Goal: Task Accomplishment & Management: Manage account settings

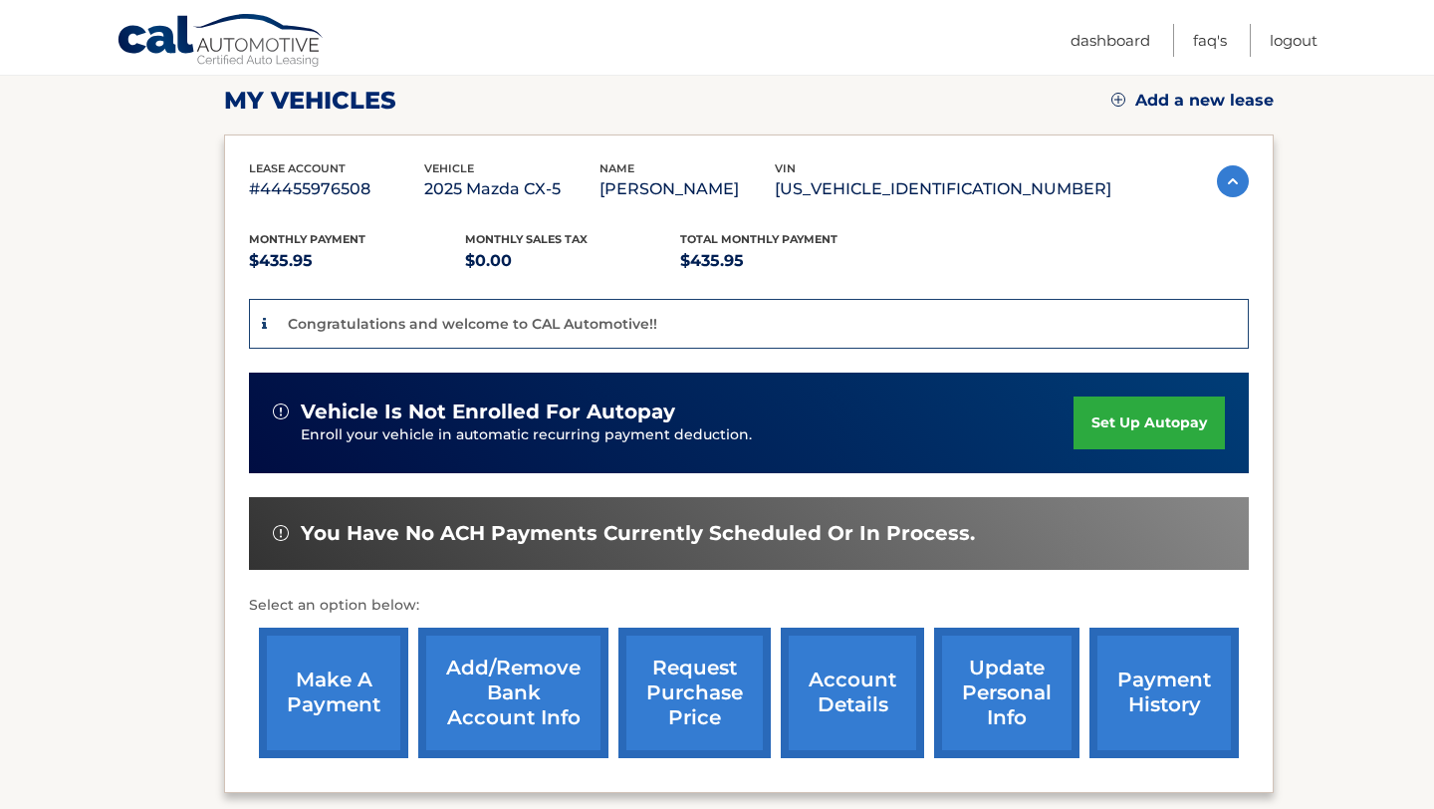
scroll to position [278, 0]
click at [1148, 407] on link "set up autopay" at bounding box center [1149, 422] width 151 height 53
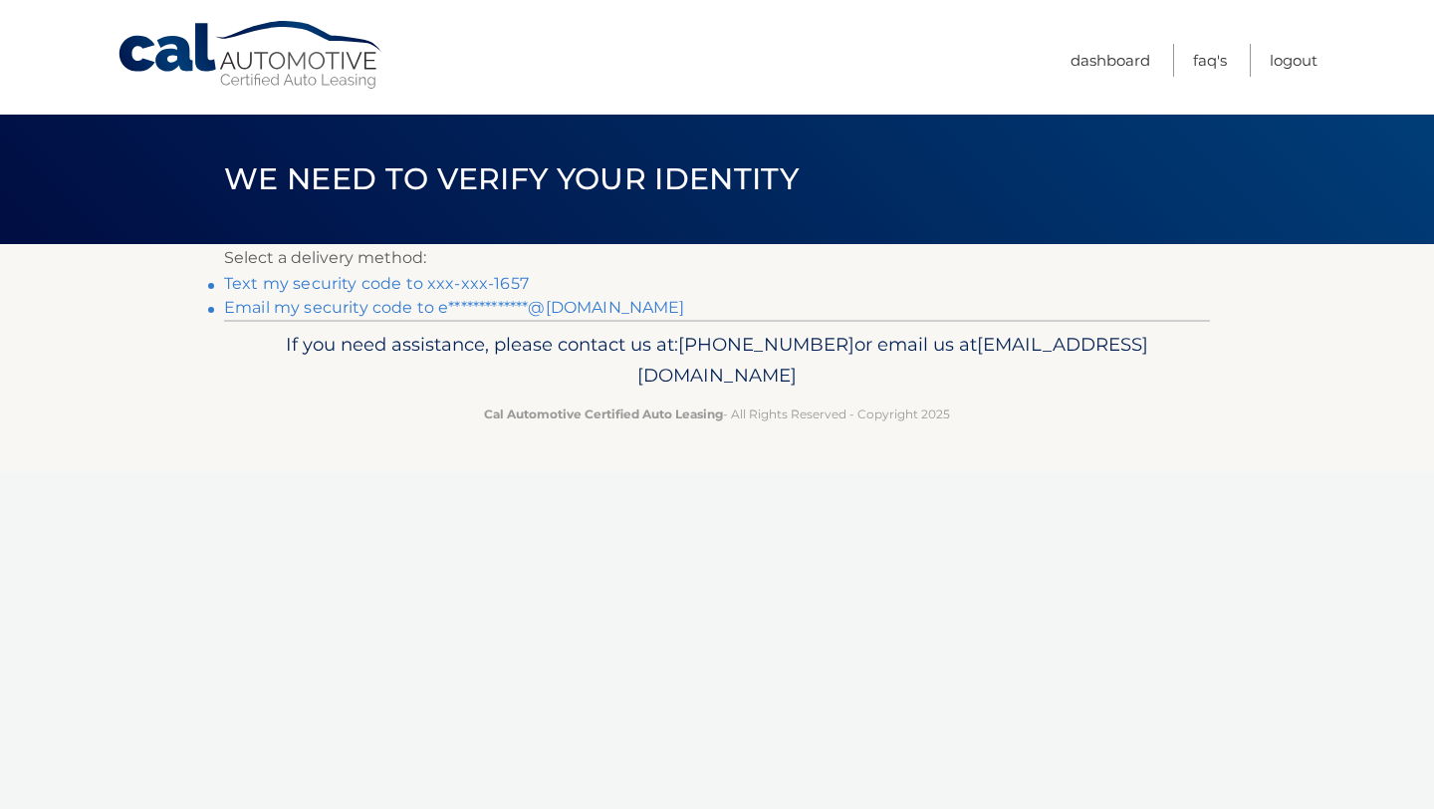
click at [315, 282] on link "Text my security code to xxx-xxx-1657" at bounding box center [376, 283] width 305 height 19
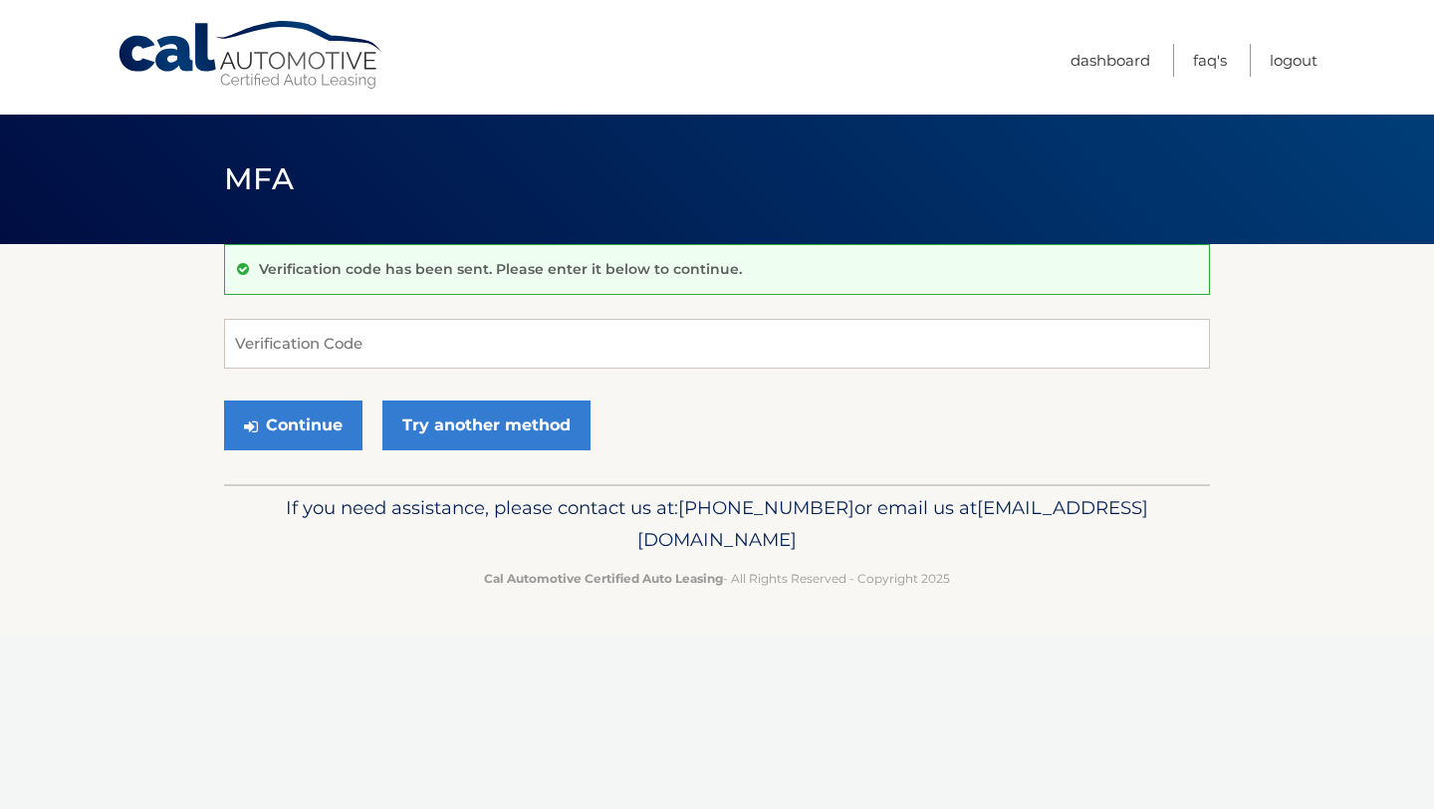
click at [367, 317] on div "Verification code has been sent. Please enter it below to continue. Verificatio…" at bounding box center [717, 364] width 986 height 240
click at [362, 336] on input "Verification Code" at bounding box center [717, 344] width 986 height 50
type input "102439"
click at [298, 433] on button "Continue" at bounding box center [293, 425] width 138 height 50
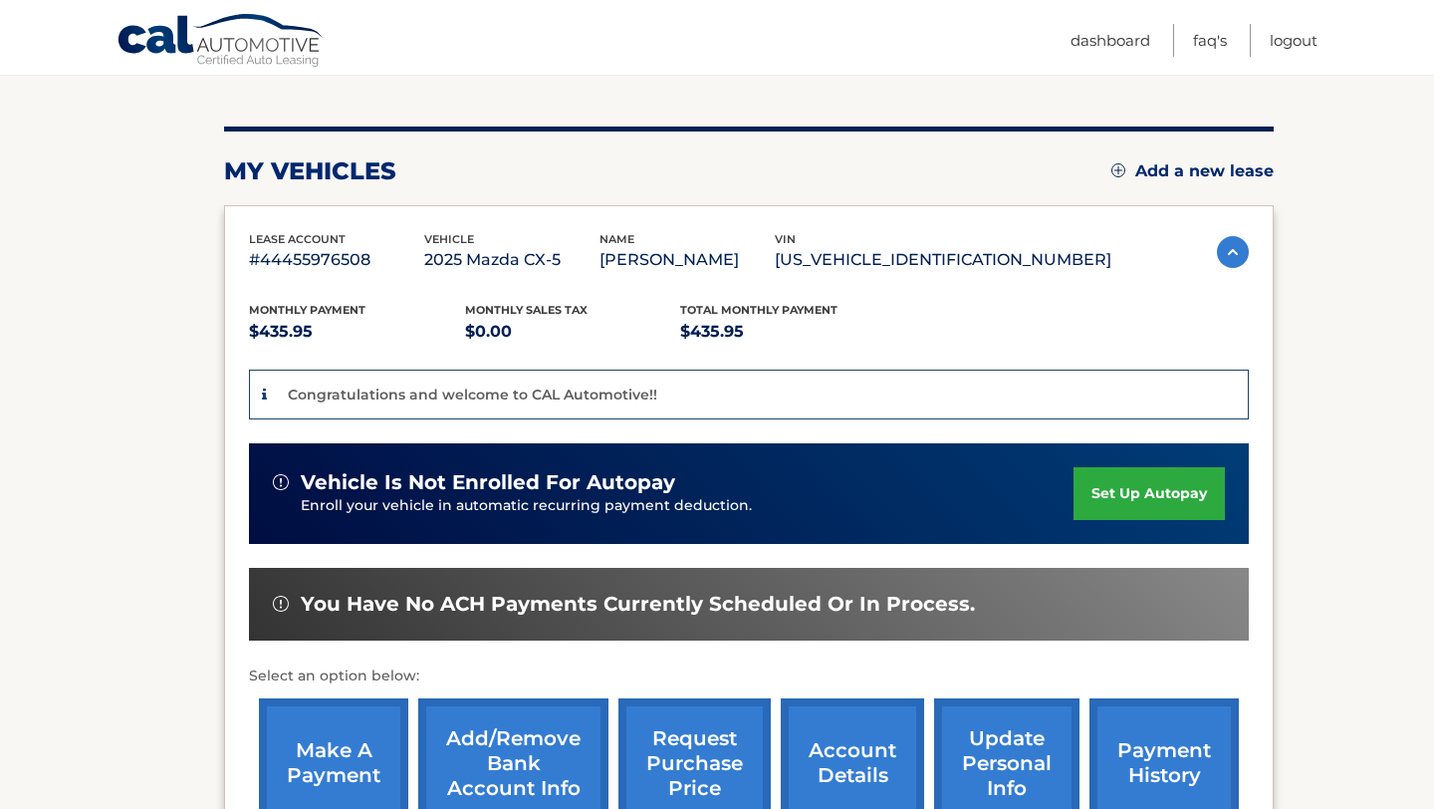
scroll to position [239, 0]
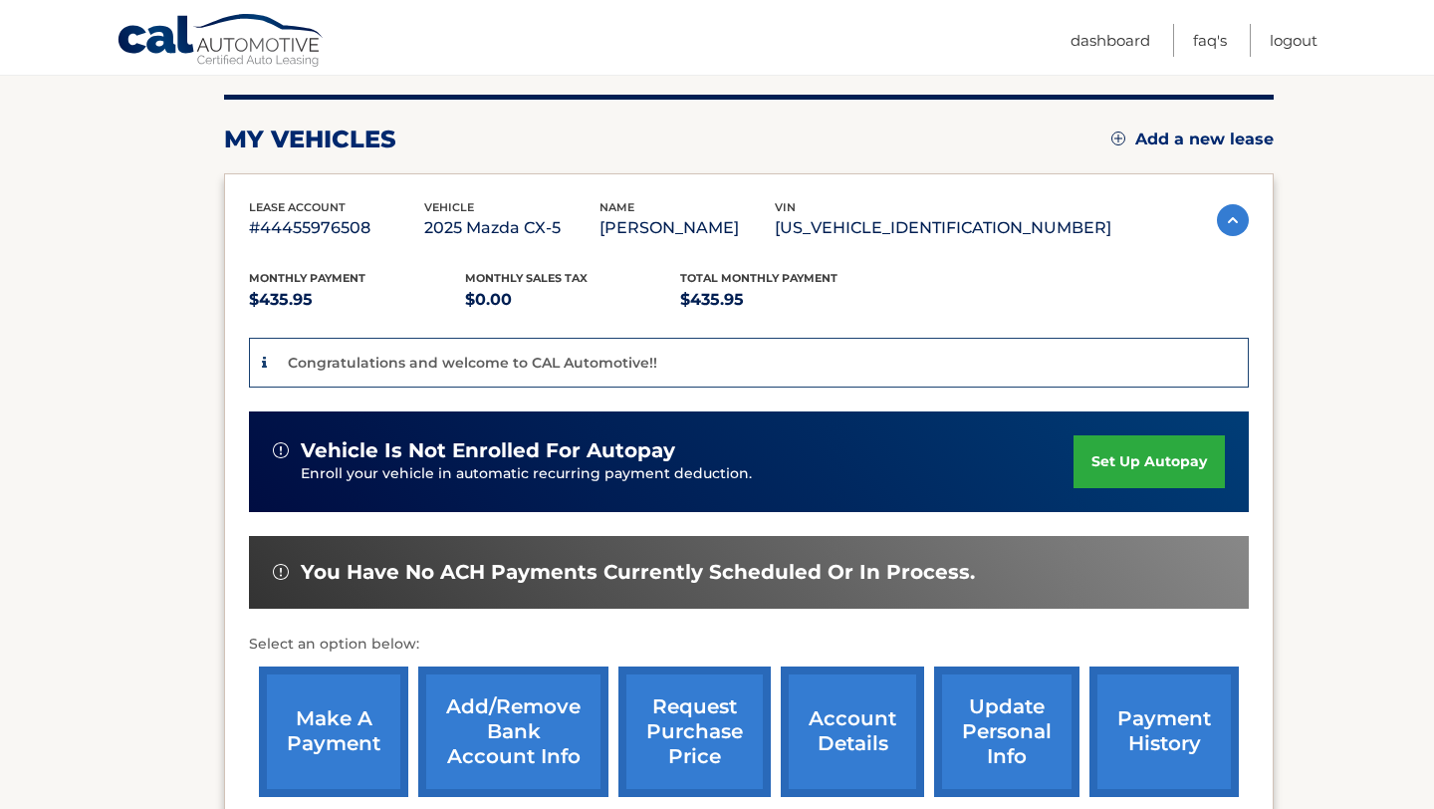
click at [1144, 458] on link "set up autopay" at bounding box center [1149, 461] width 151 height 53
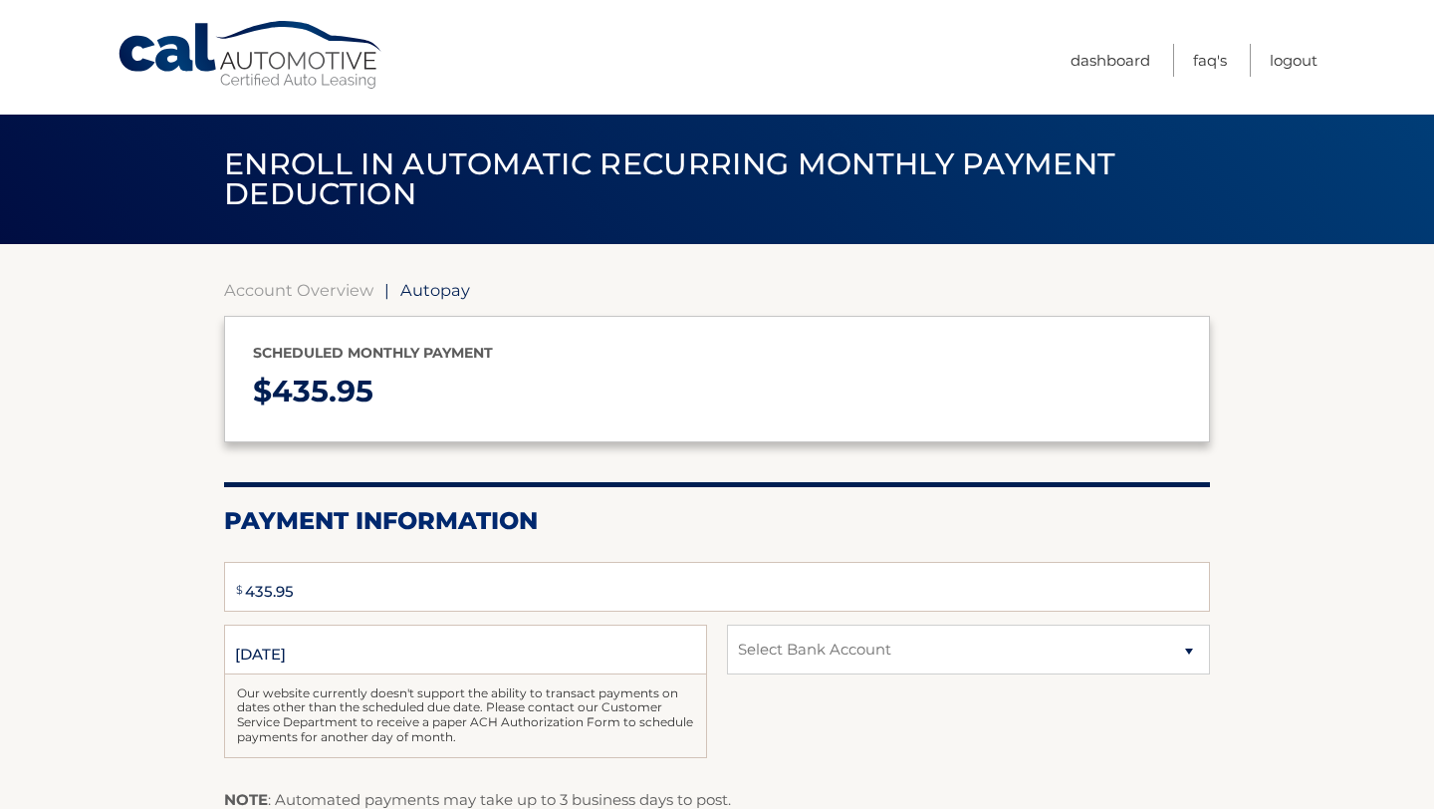
select select "MzU3NjI4MmQtMDliMS00ZTAxLWFlNzUtZDNjMjM4OTU5Nzdh"
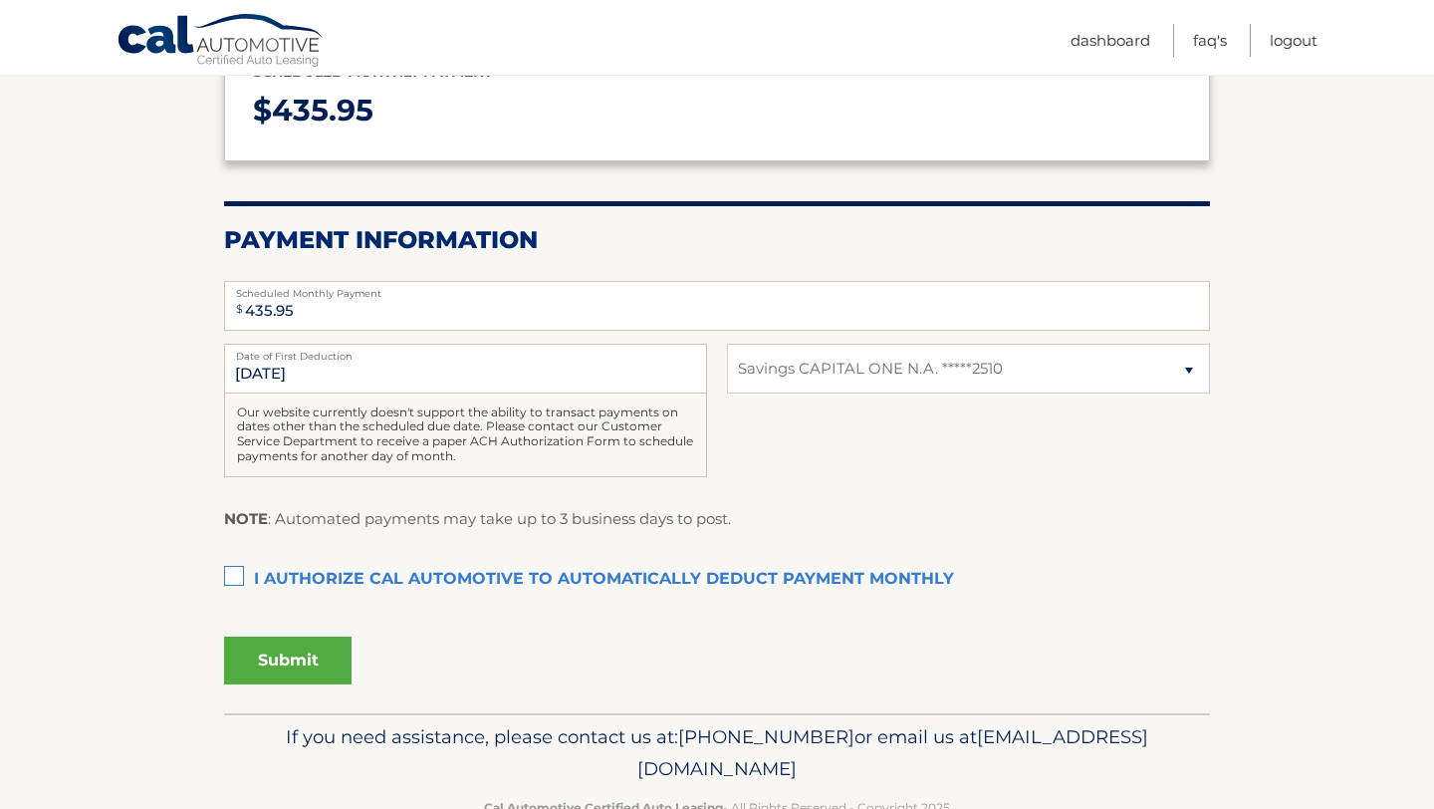
scroll to position [336, 0]
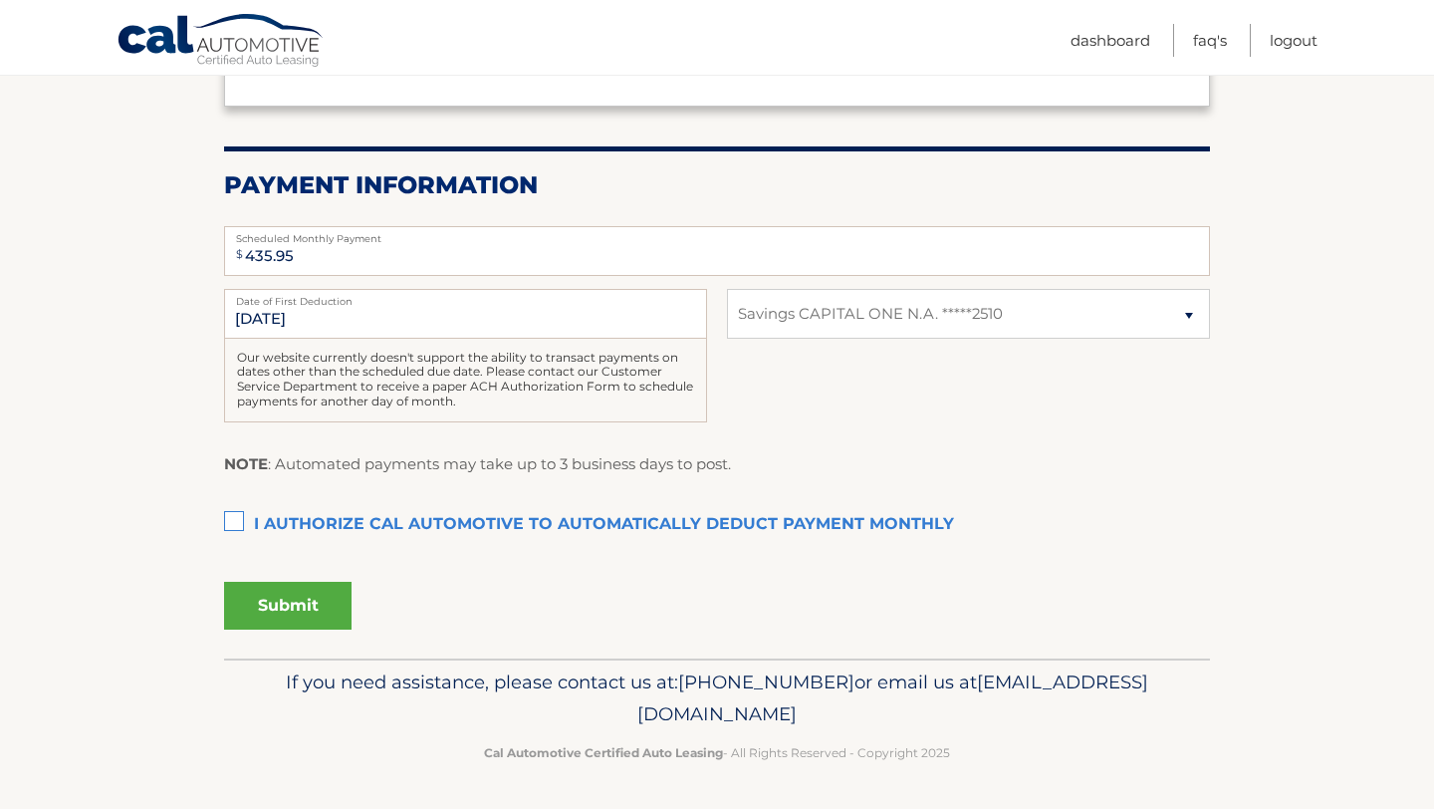
click at [231, 522] on label "I authorize cal automotive to automatically deduct payment monthly This checkbo…" at bounding box center [717, 525] width 986 height 40
click at [0, 0] on input "I authorize cal automotive to automatically deduct payment monthly This checkbo…" at bounding box center [0, 0] width 0 height 0
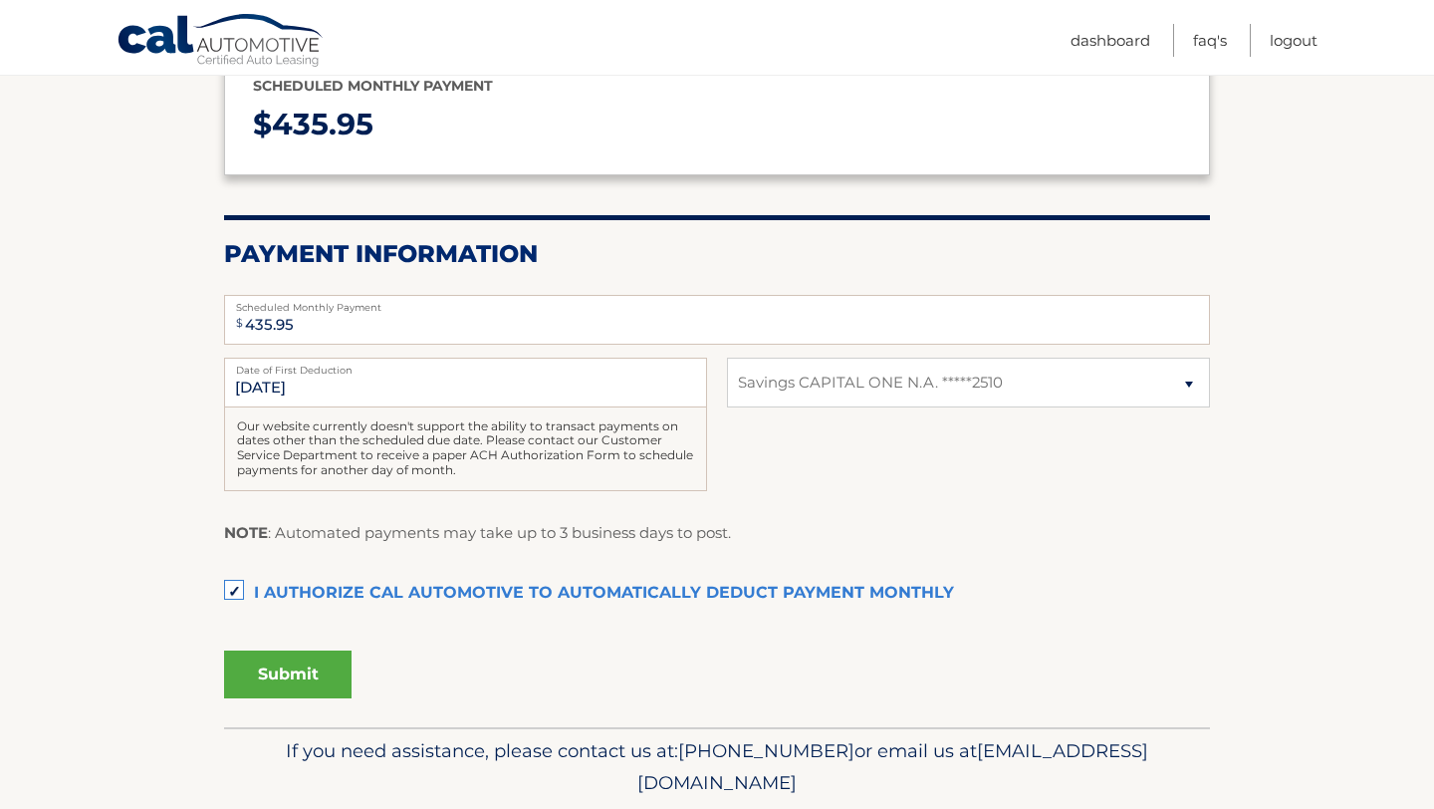
scroll to position [271, 0]
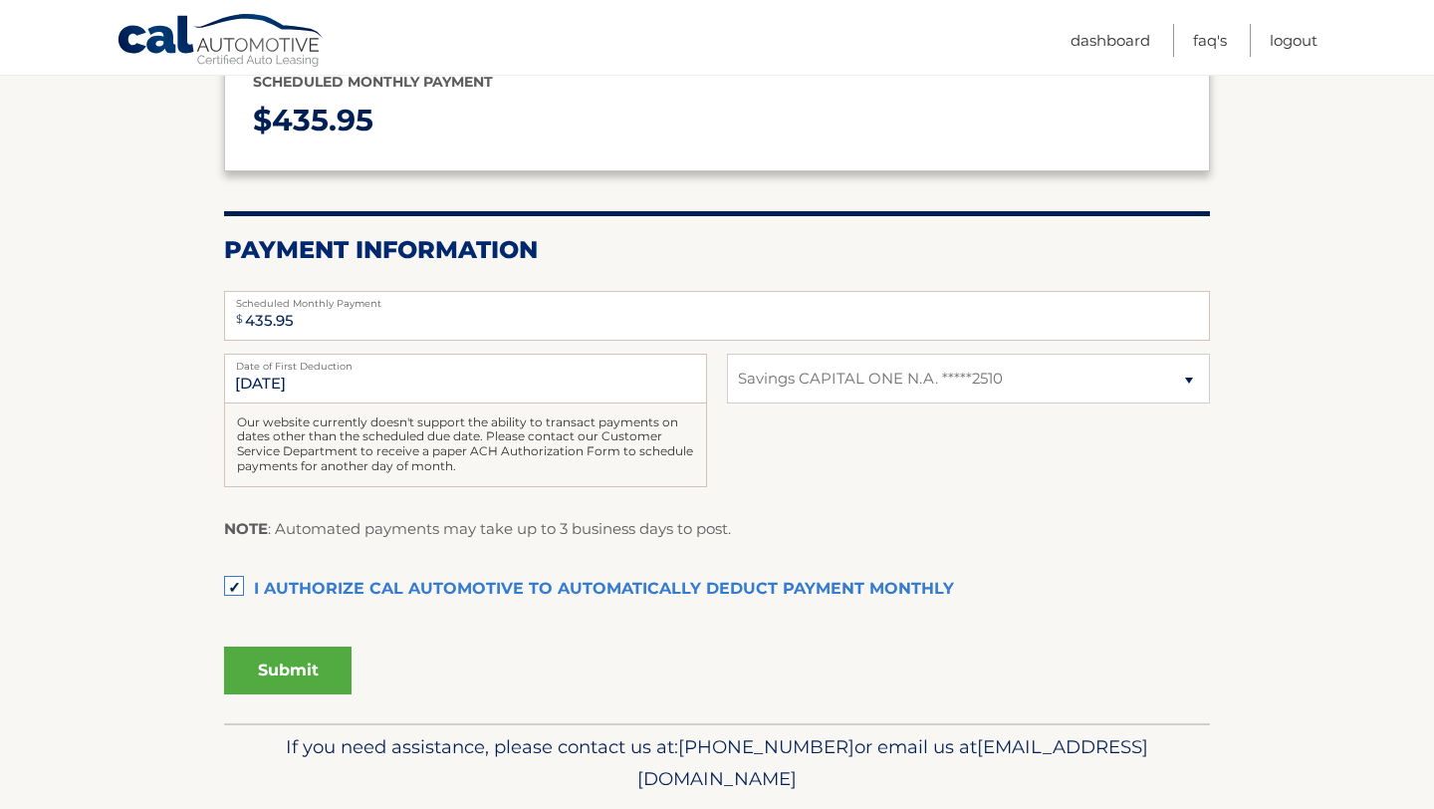
click at [273, 668] on button "Submit" at bounding box center [288, 670] width 128 height 48
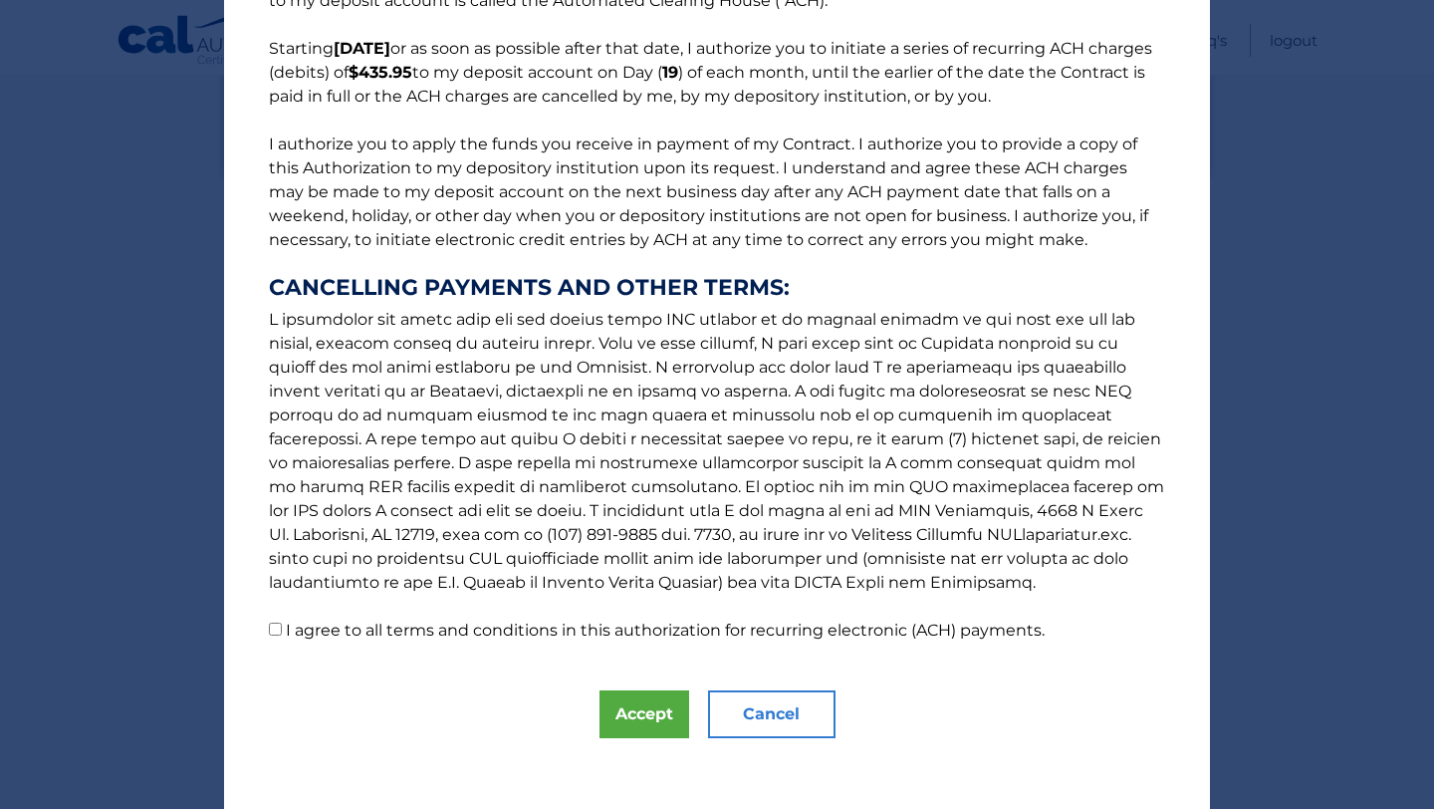
scroll to position [155, 0]
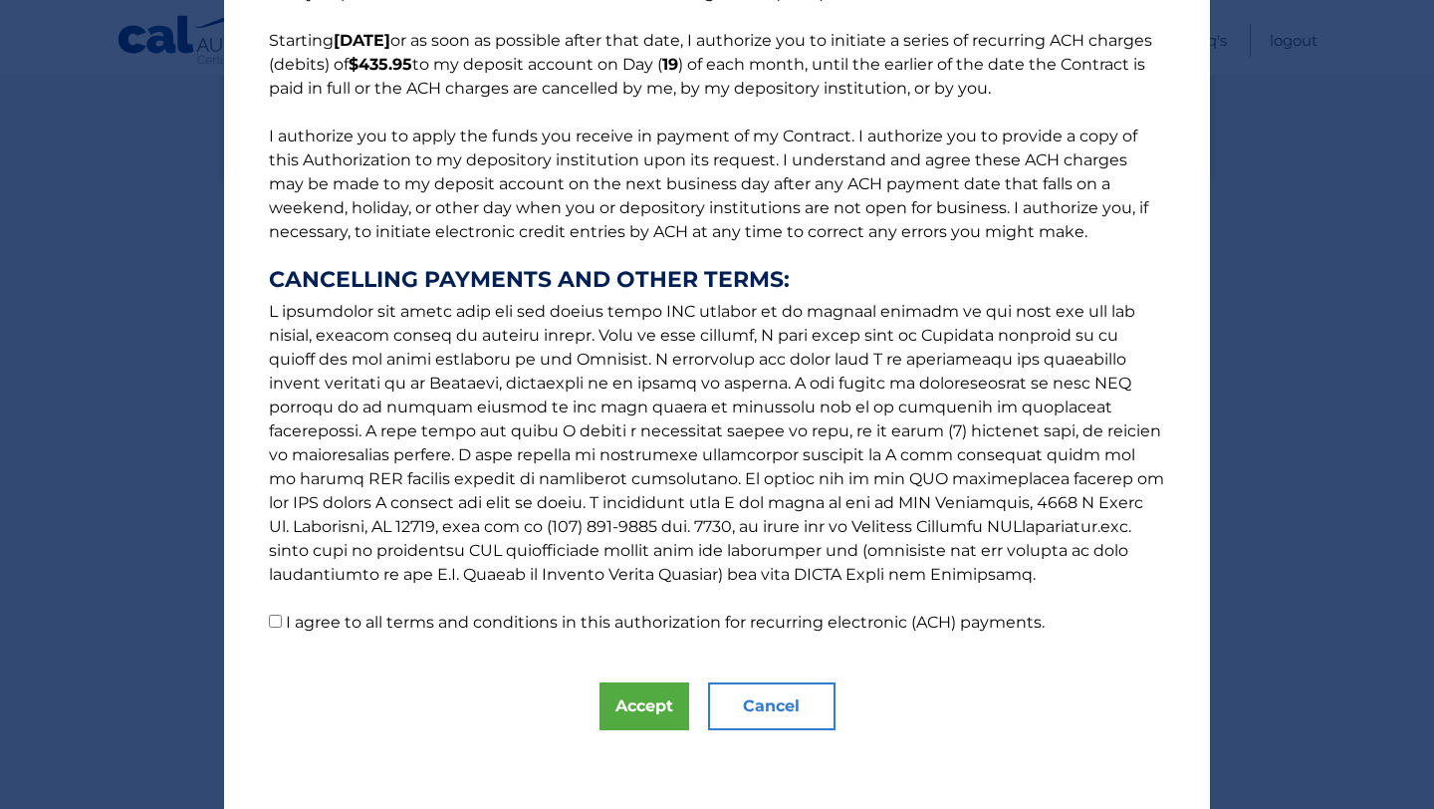
click at [274, 620] on input "I agree to all terms and conditions in this authorization for recurring electro…" at bounding box center [275, 621] width 13 height 13
checkbox input "true"
click at [654, 713] on button "Accept" at bounding box center [645, 706] width 90 height 48
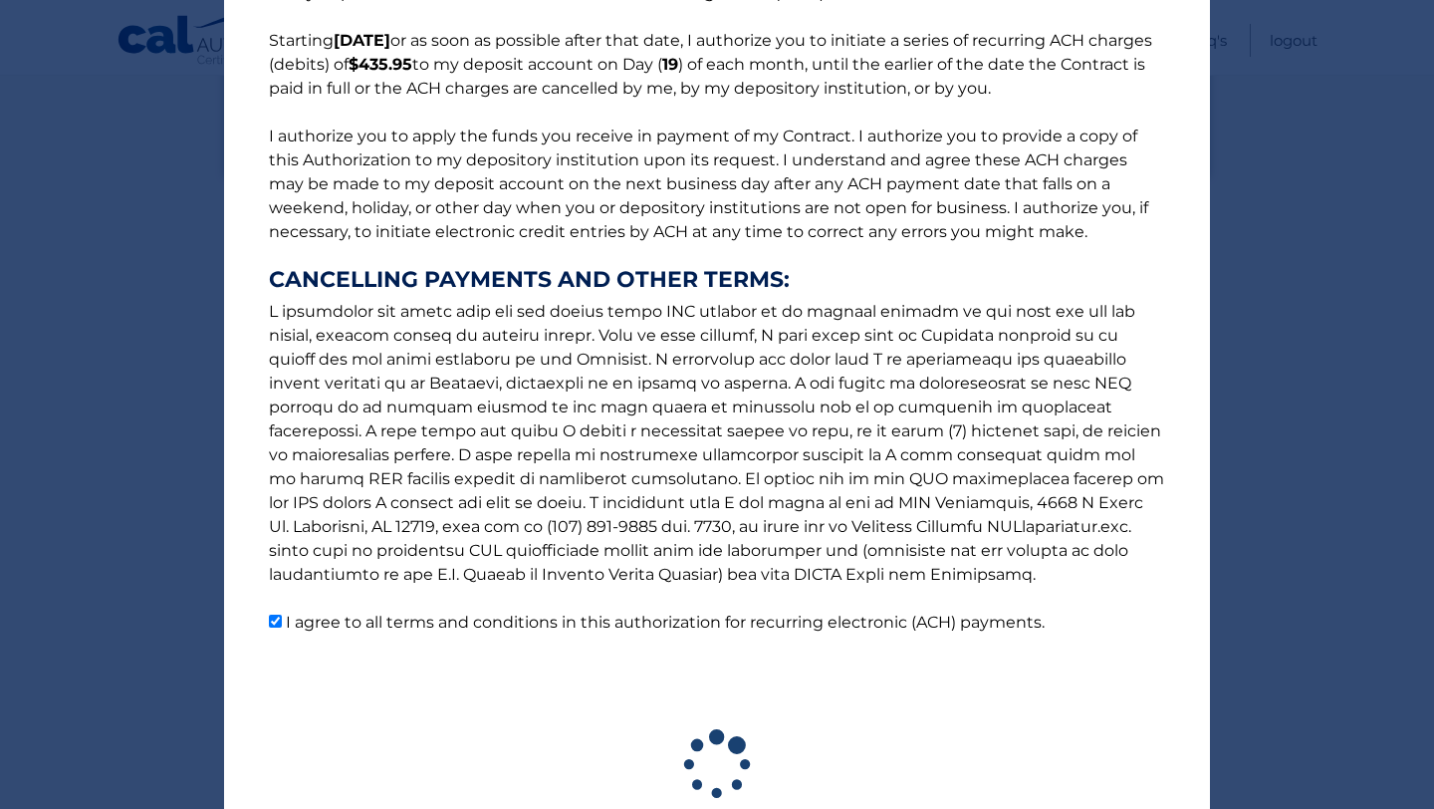
scroll to position [171, 0]
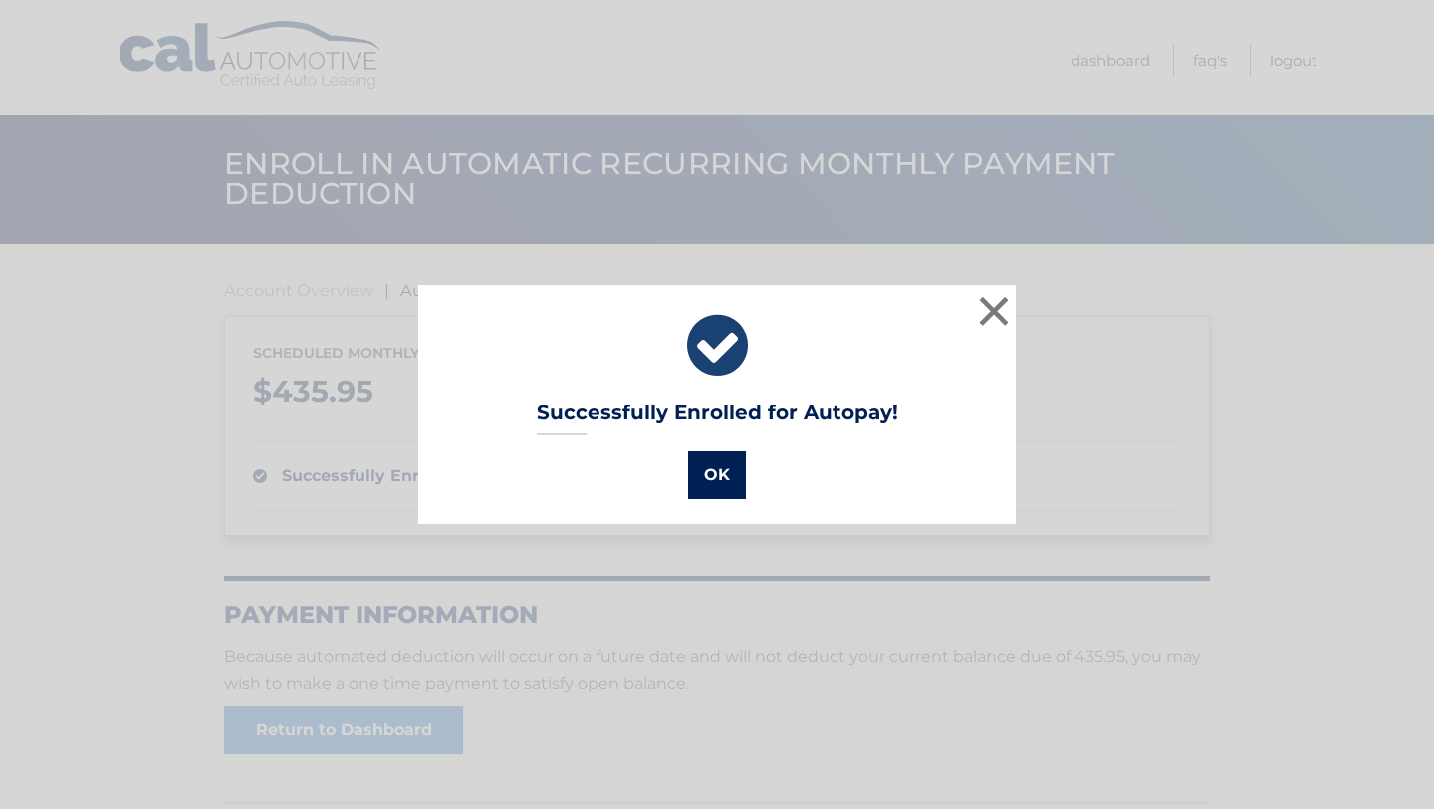
click at [720, 481] on button "OK" at bounding box center [717, 475] width 58 height 48
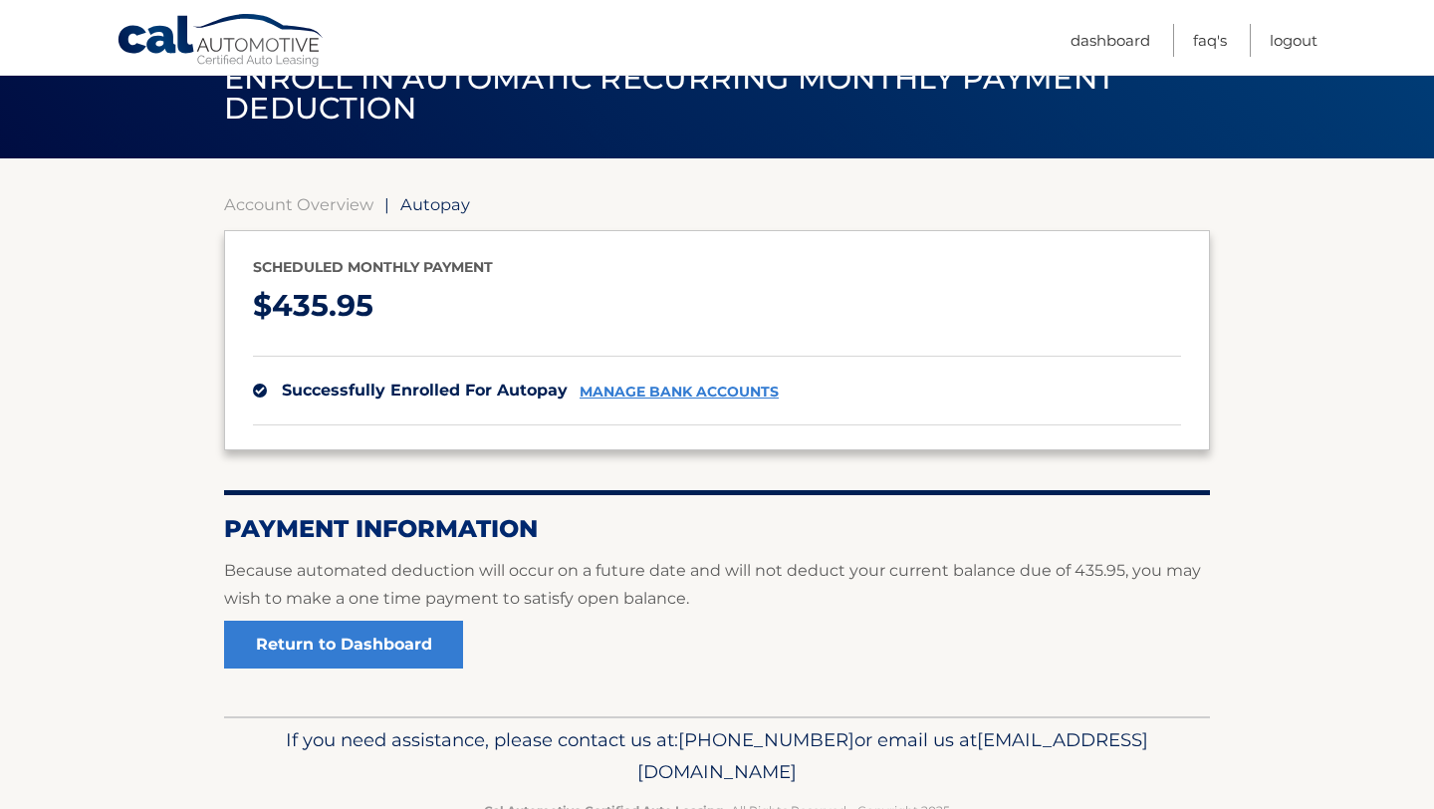
scroll to position [88, 0]
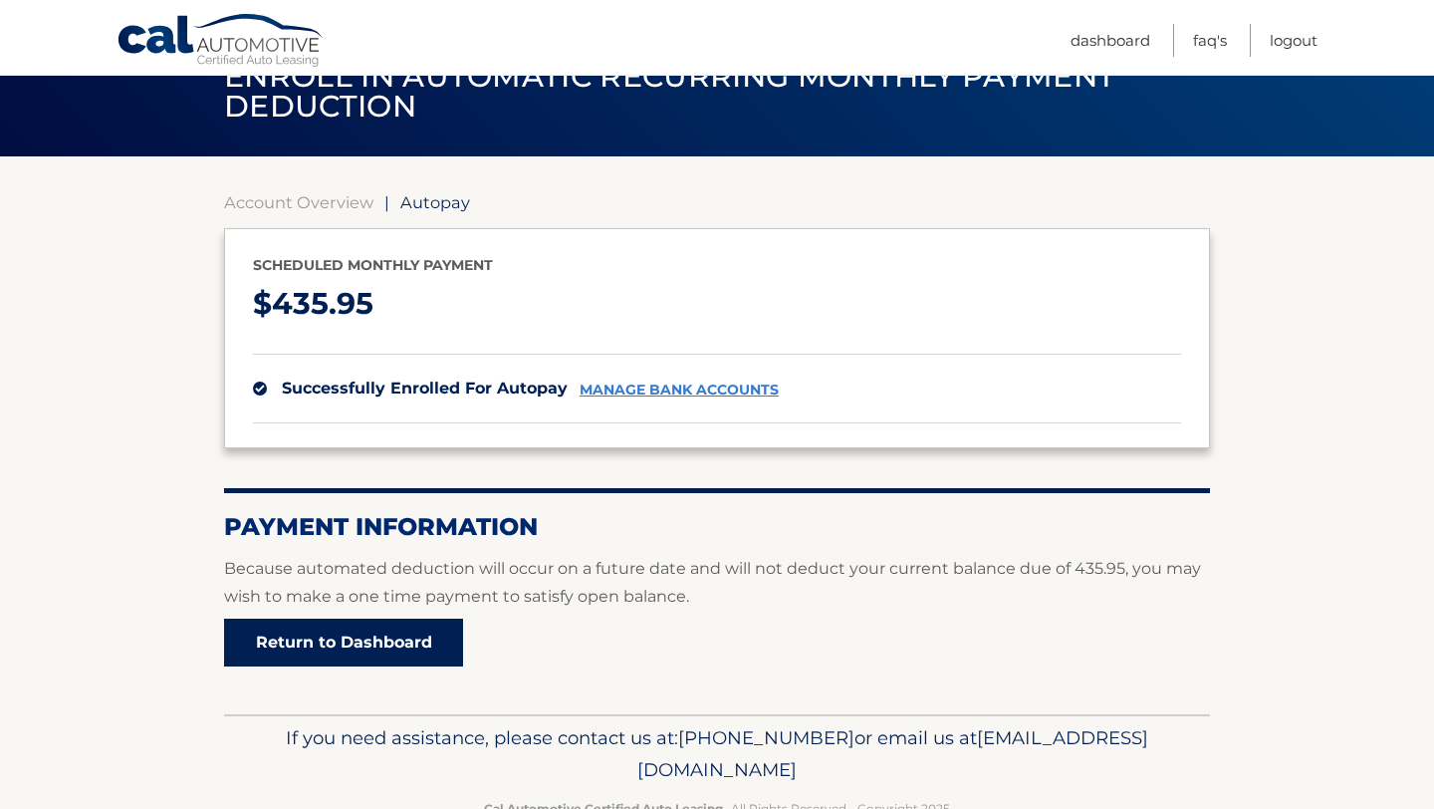
click at [399, 637] on link "Return to Dashboard" at bounding box center [343, 643] width 239 height 48
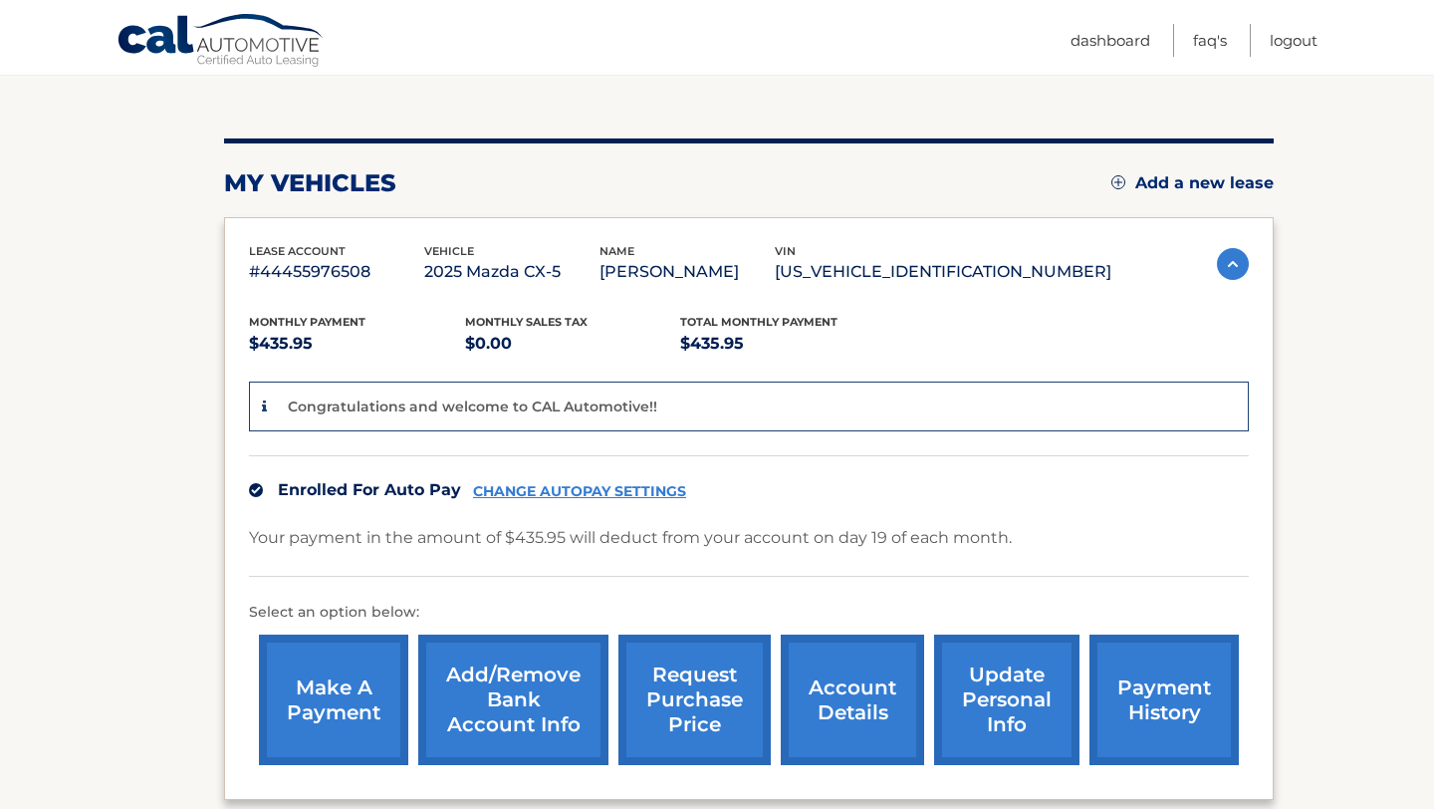
scroll to position [248, 0]
